Goal: Task Accomplishment & Management: Manage account settings

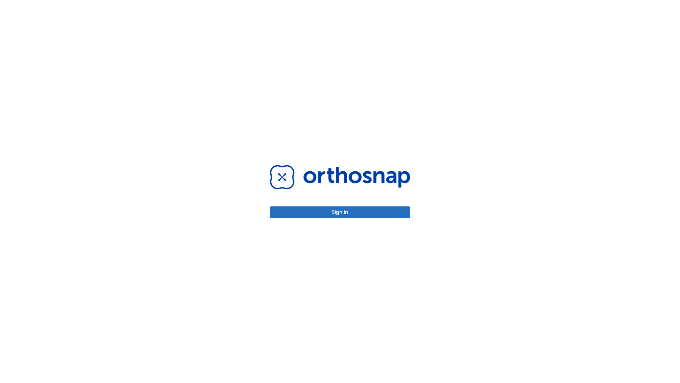
click at [340, 212] on button "Sign in" at bounding box center [340, 212] width 140 height 12
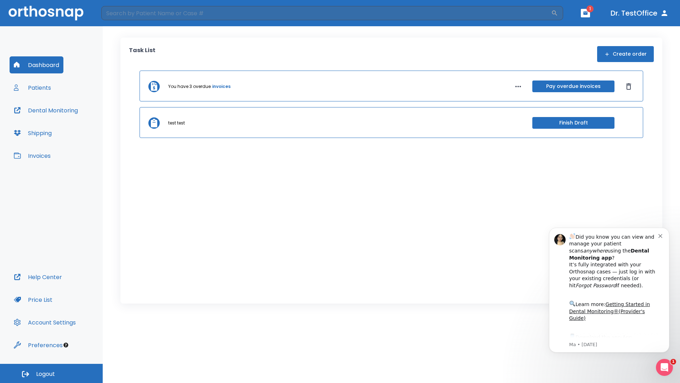
click at [51, 373] on span "Logout" at bounding box center [45, 374] width 19 height 8
